Goal: Complete application form: Complete application form

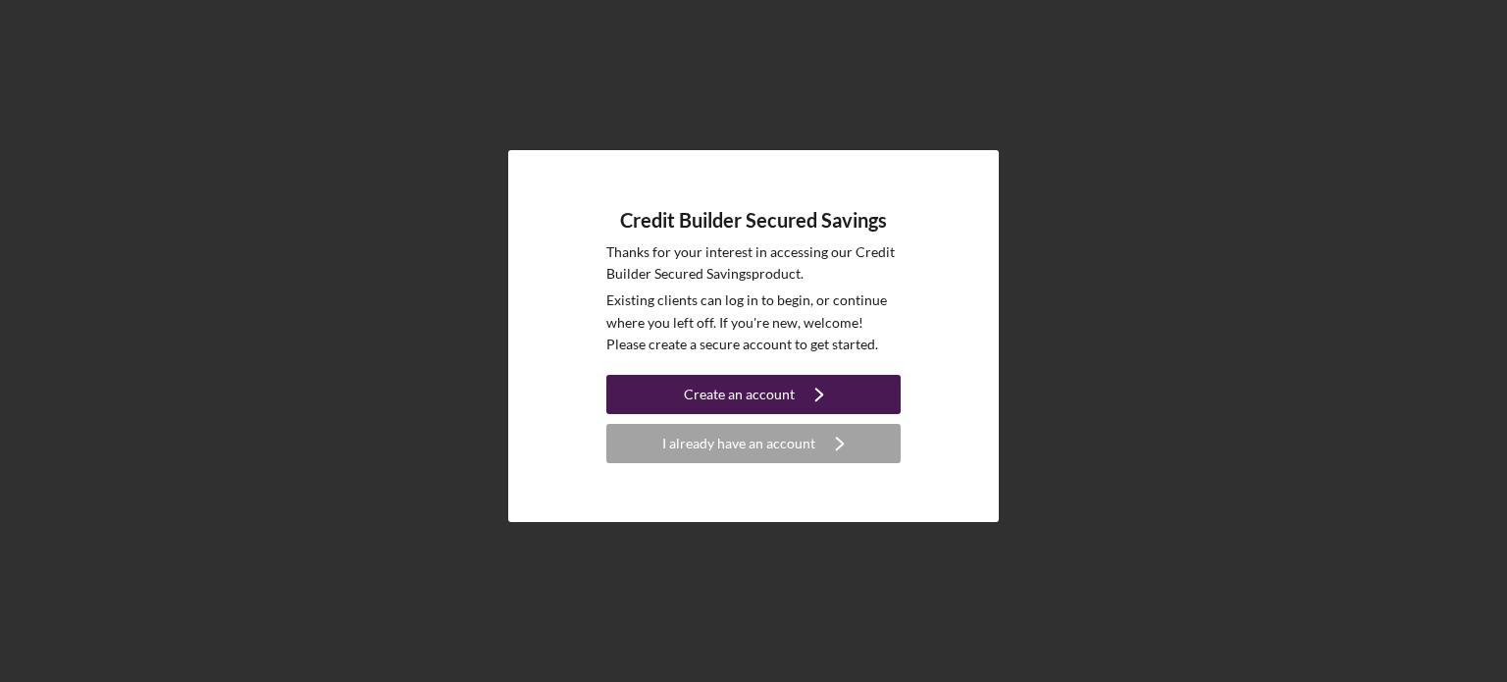
click at [714, 399] on div "Create an account" at bounding box center [739, 394] width 111 height 39
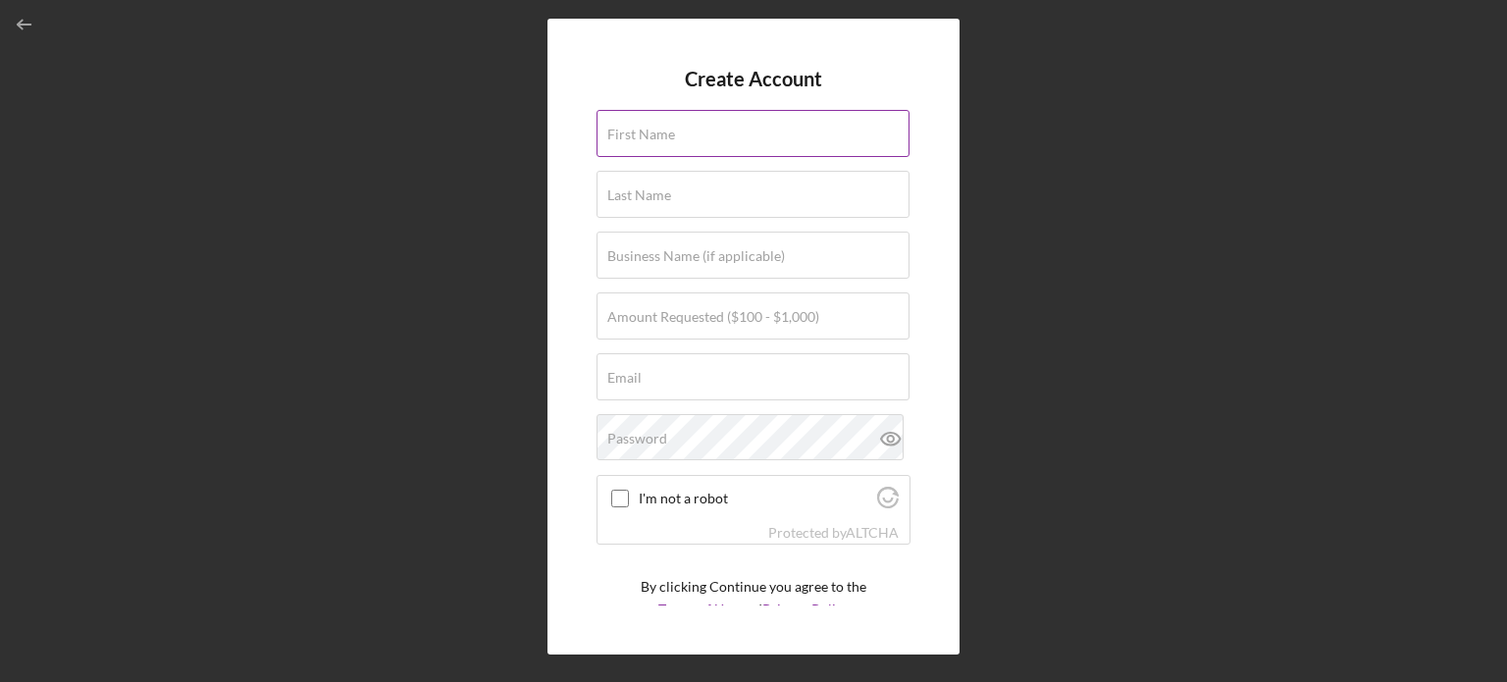
click at [761, 129] on div "First Name" at bounding box center [753, 134] width 314 height 49
type input "Caterrace"
type input "[PERSON_NAME]"
type input "[EMAIL_ADDRESS][DOMAIN_NAME]"
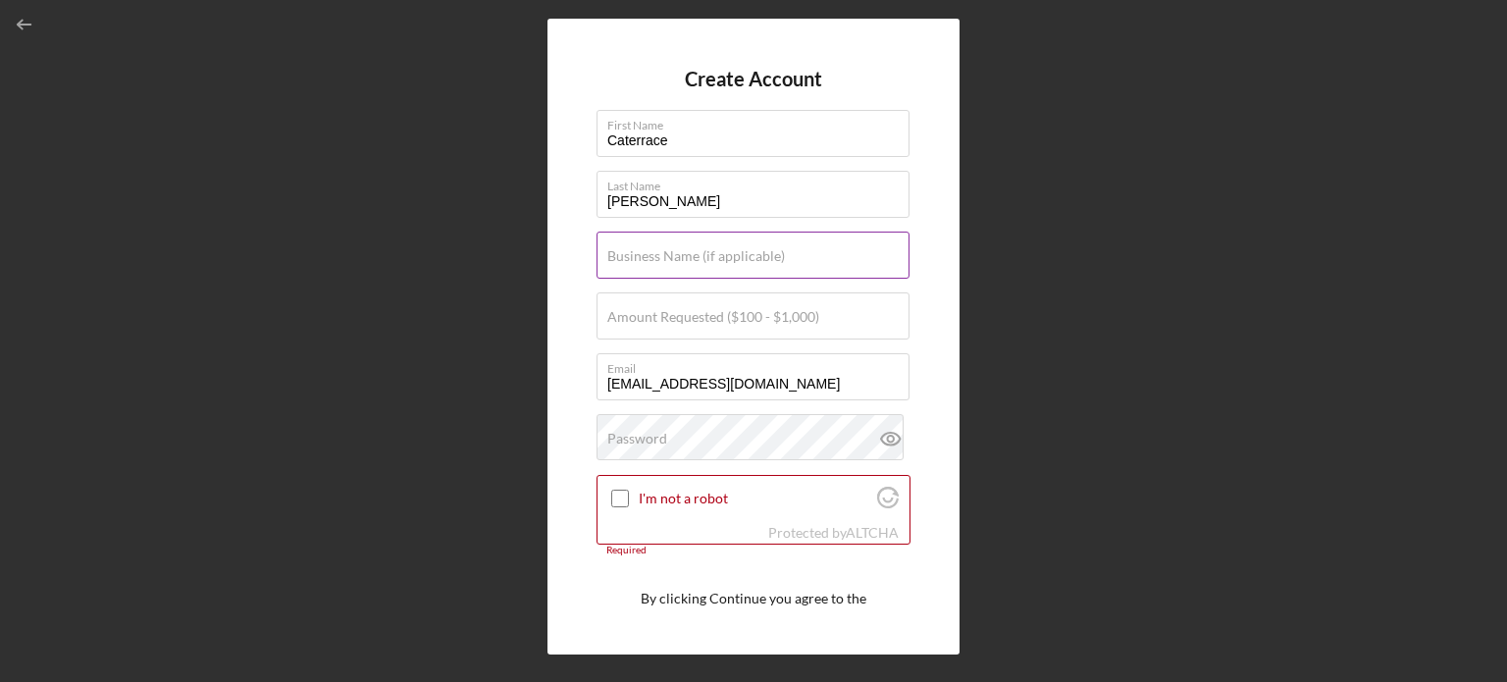
click at [741, 254] on label "Business Name (if applicable)" at bounding box center [696, 256] width 178 height 16
click at [741, 254] on input "Business Name (if applicable)" at bounding box center [752, 254] width 313 height 47
type input "[PERSON_NAME] [PERSON_NAME] Senior Hub LLC"
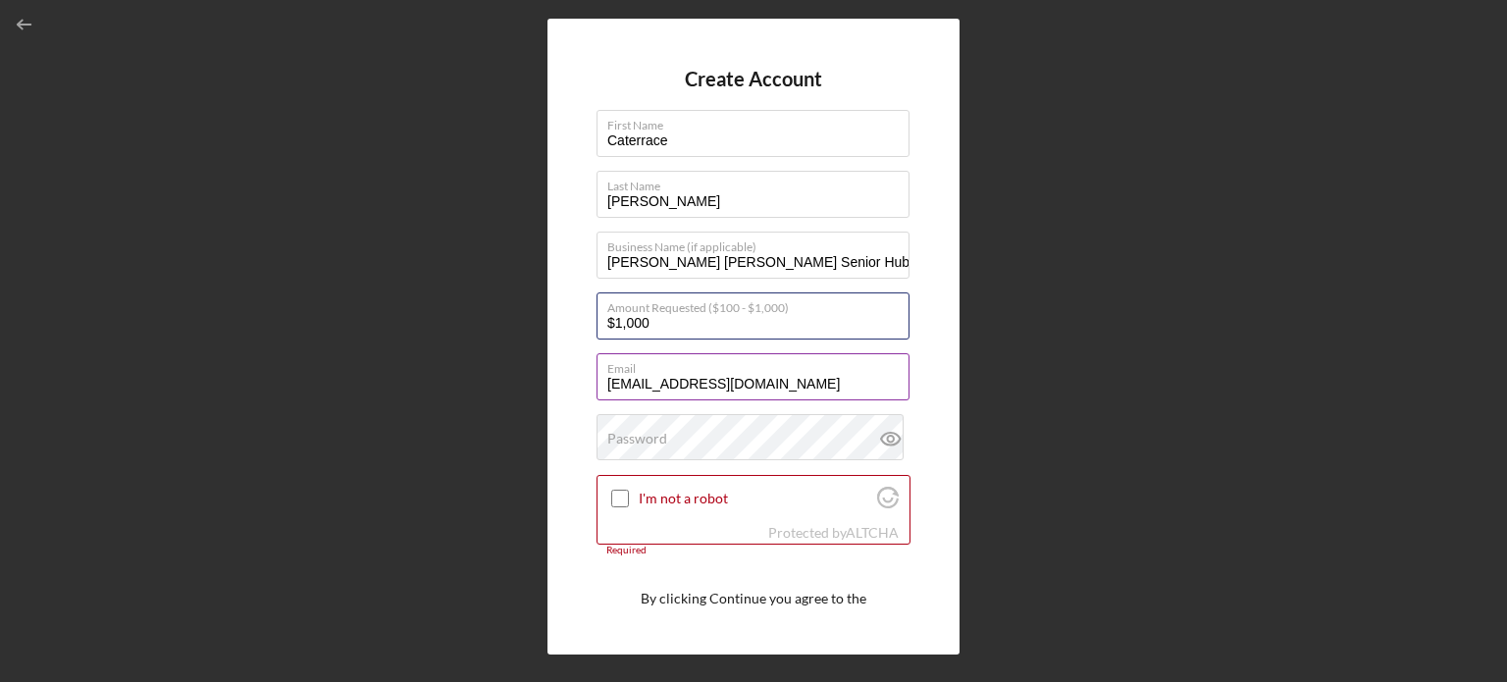
type input "$1,000"
drag, startPoint x: 767, startPoint y: 380, endPoint x: 534, endPoint y: 411, distance: 235.6
click at [534, 411] on div "Create Account First Name Caterrace Last Name [PERSON_NAME] Business Name (if a…" at bounding box center [753, 336] width 1487 height 672
type input "[EMAIL_ADDRESS][DOMAIN_NAME]"
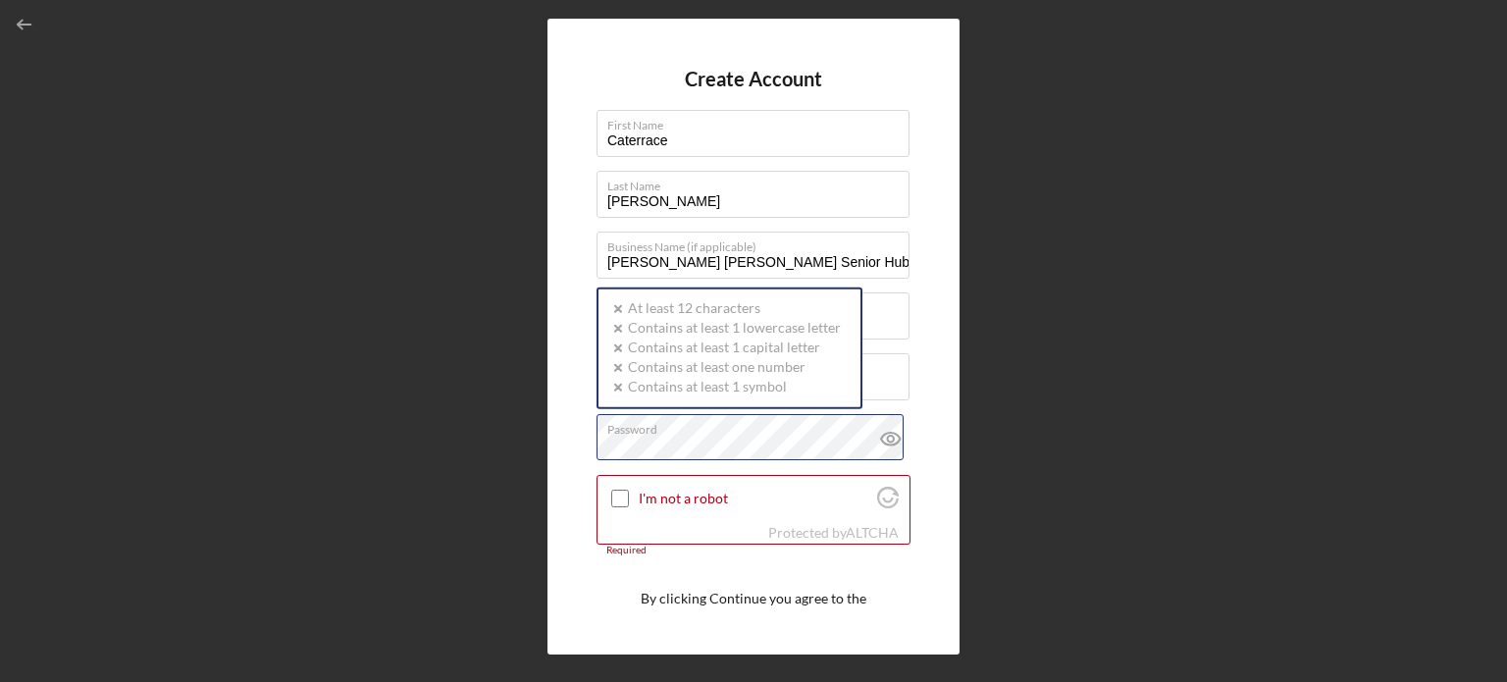
click at [694, 431] on div "Password Icon/icon-validation-no At least 12 characters Icon/icon-validation-no…" at bounding box center [753, 438] width 314 height 49
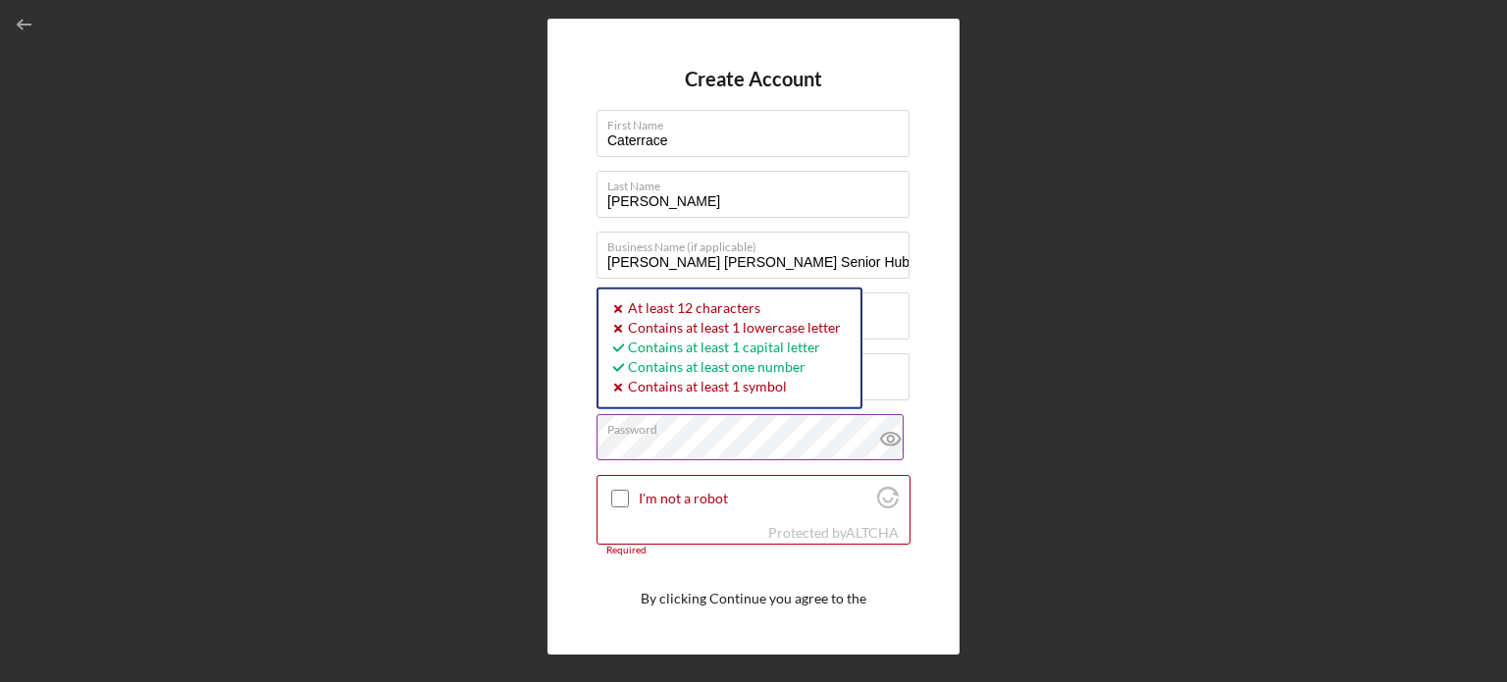
click at [879, 439] on icon at bounding box center [890, 438] width 49 height 49
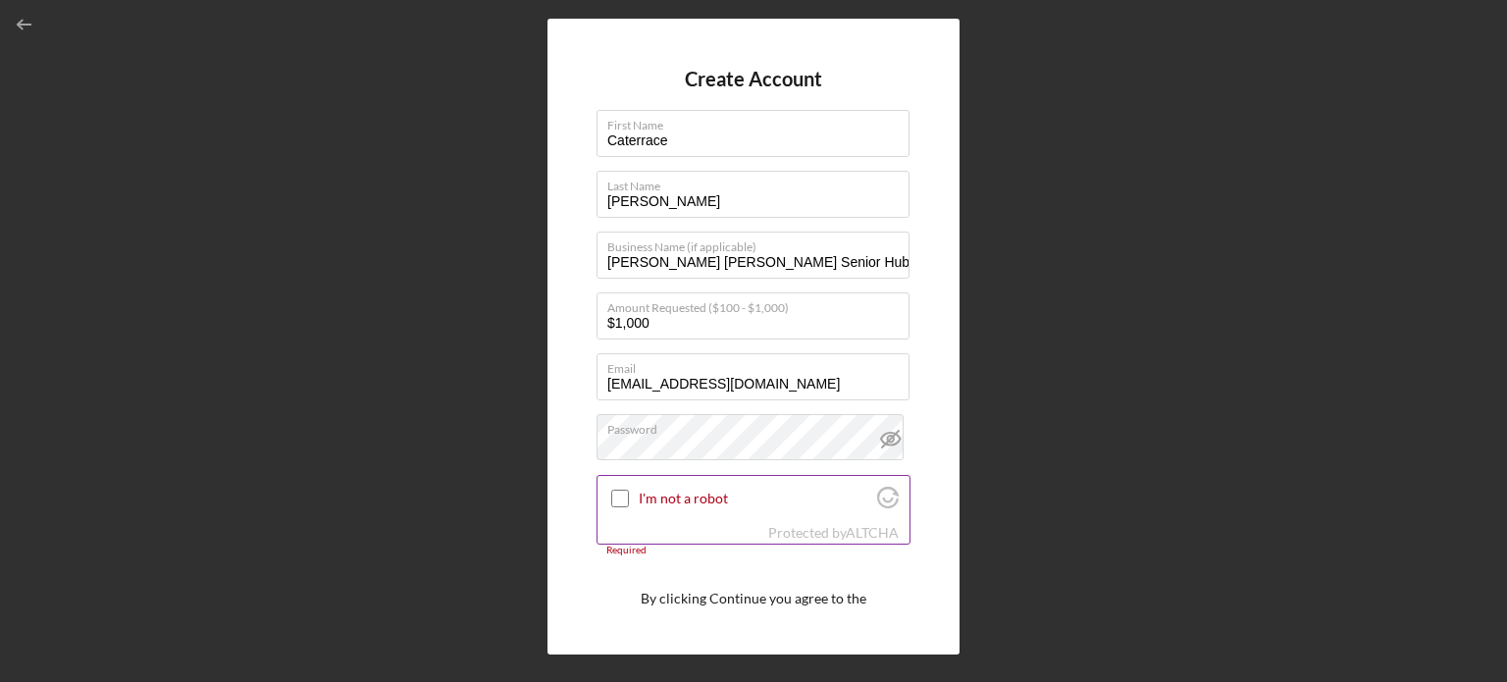
click at [622, 498] on input "I'm not a robot" at bounding box center [620, 498] width 18 height 18
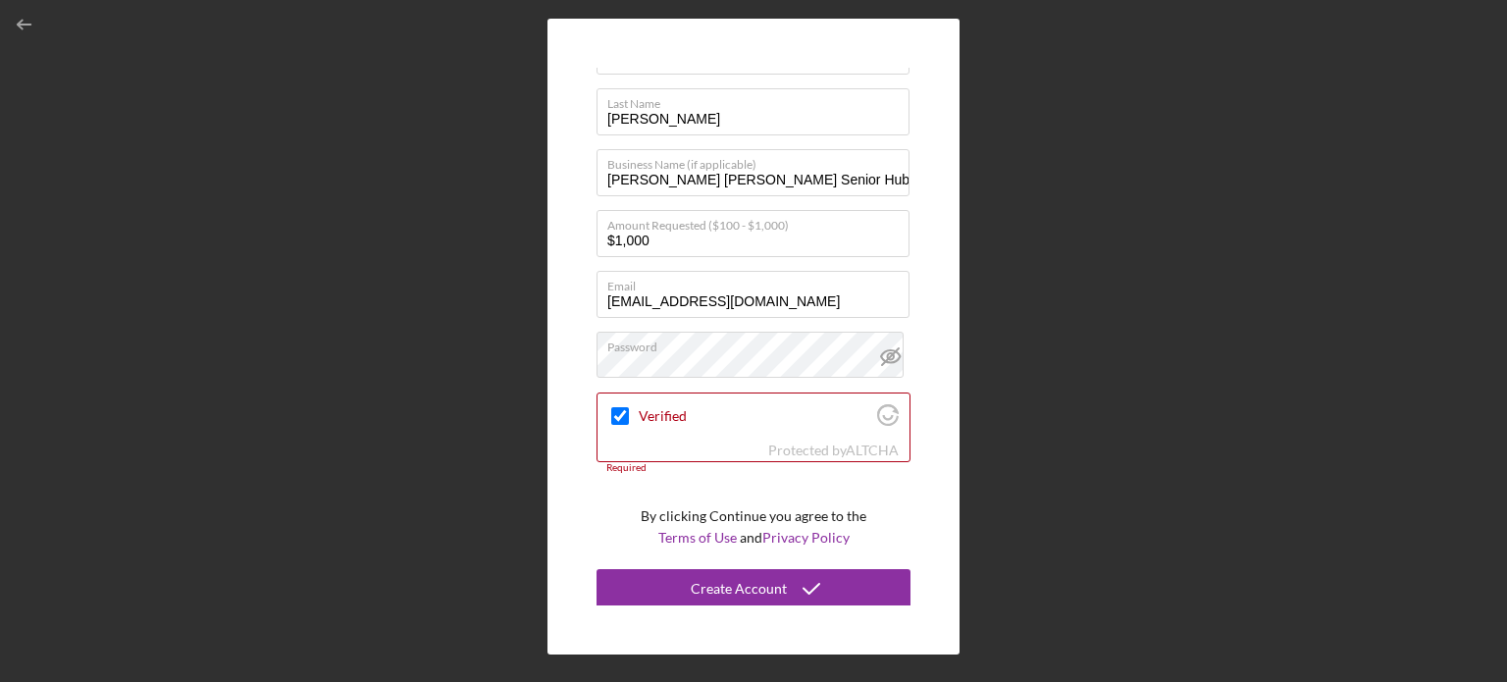
scroll to position [85, 0]
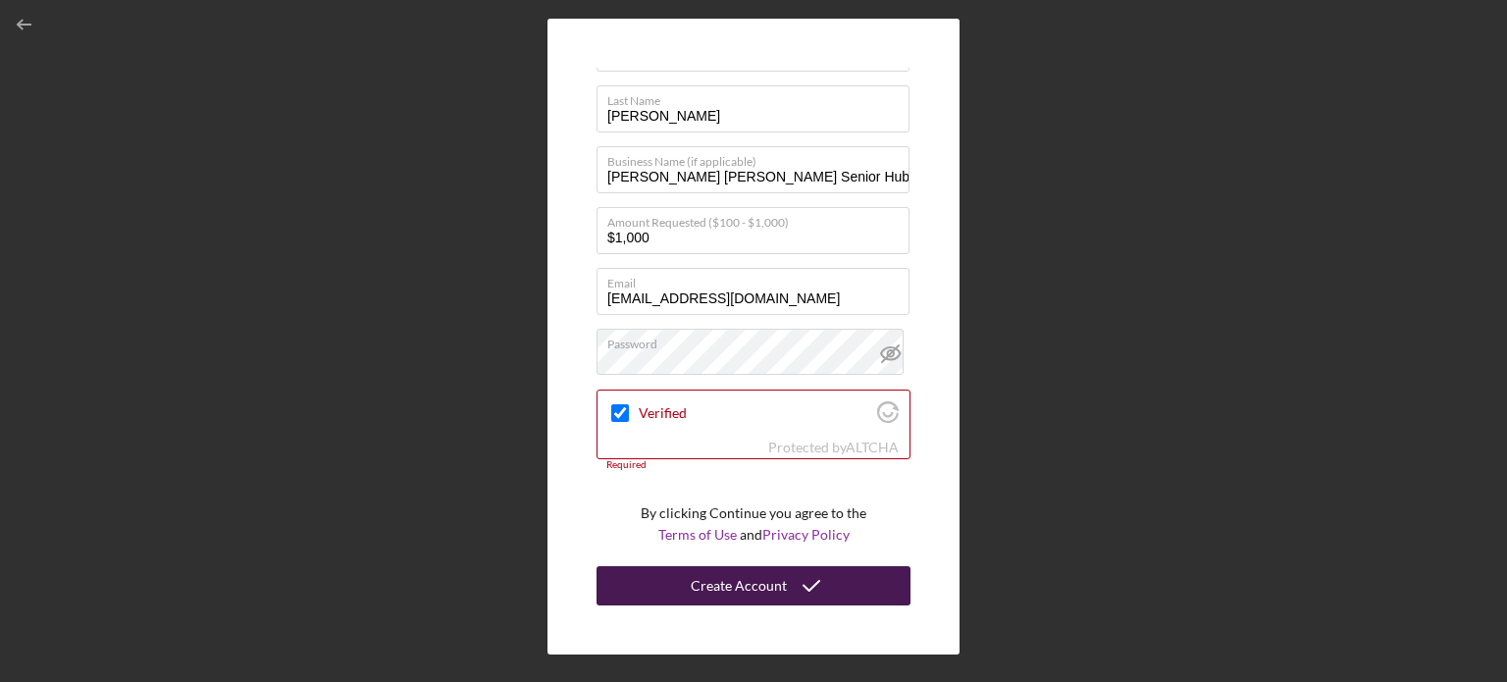
click at [749, 581] on div "Create Account" at bounding box center [739, 585] width 96 height 39
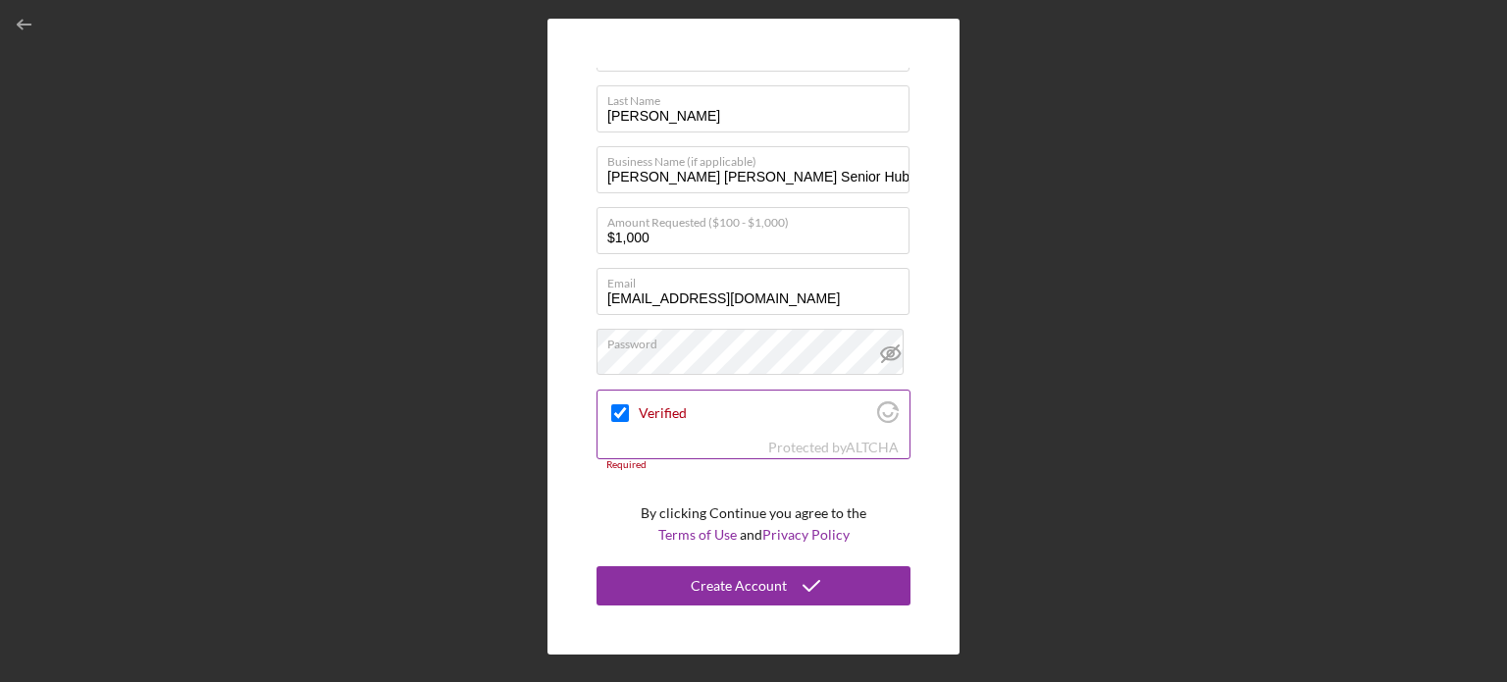
click at [812, 423] on div "Verified" at bounding box center [753, 413] width 312 height 46
click at [628, 407] on input "Verified" at bounding box center [620, 413] width 18 height 18
click at [616, 411] on input "Verified" at bounding box center [620, 413] width 18 height 18
checkbox input "true"
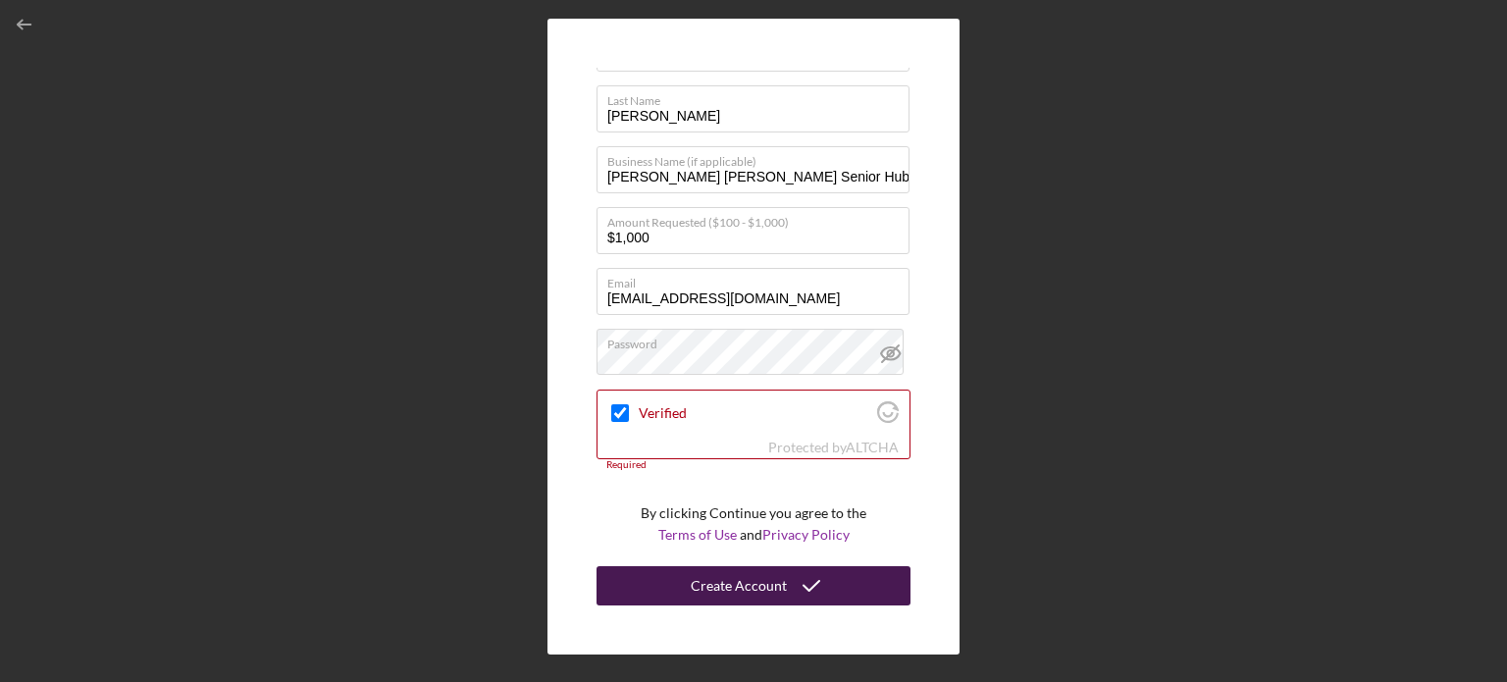
click at [730, 581] on div "Create Account" at bounding box center [739, 585] width 96 height 39
click at [736, 590] on div "Create Account" at bounding box center [739, 585] width 96 height 39
